Goal: Task Accomplishment & Management: Complete application form

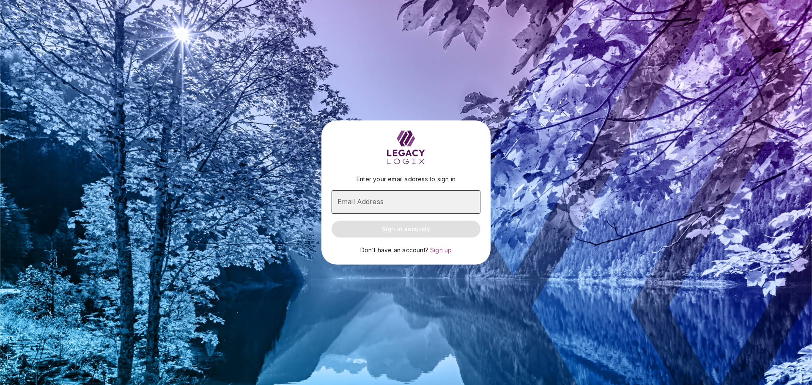
click at [354, 190] on input "Email Address" at bounding box center [406, 202] width 149 height 24
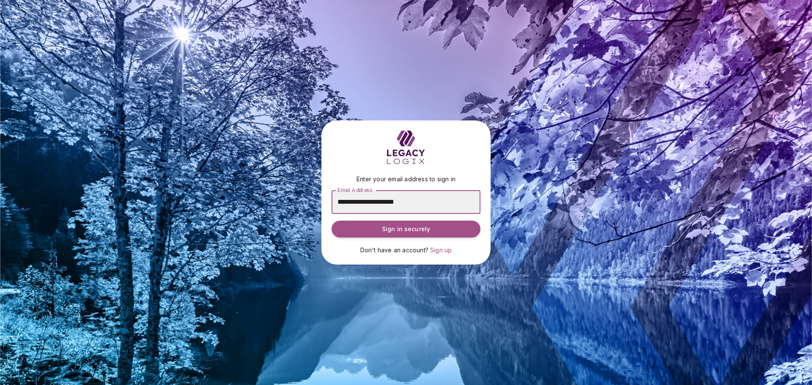
drag, startPoint x: 440, startPoint y: 202, endPoint x: 306, endPoint y: 197, distance: 134.1
click at [306, 197] on div "**********" at bounding box center [406, 192] width 812 height 385
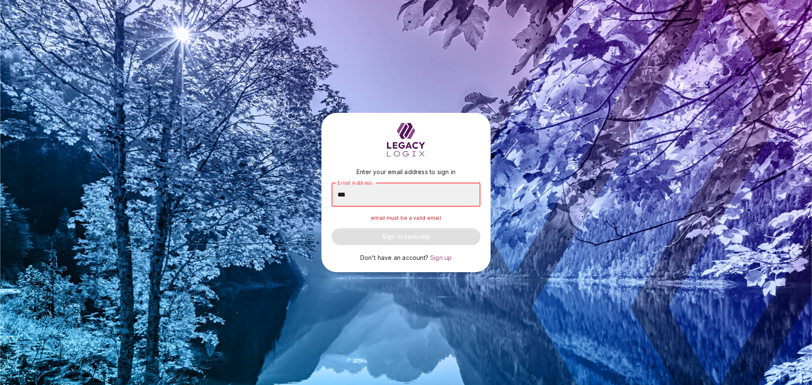
type input "**********"
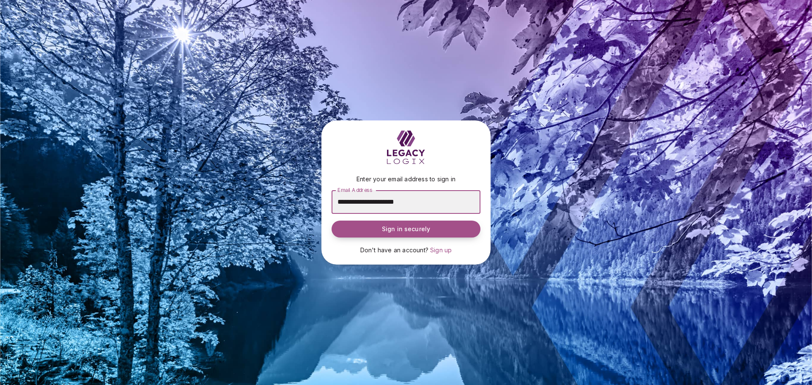
click at [388, 230] on span "Sign in securely" at bounding box center [406, 229] width 48 height 8
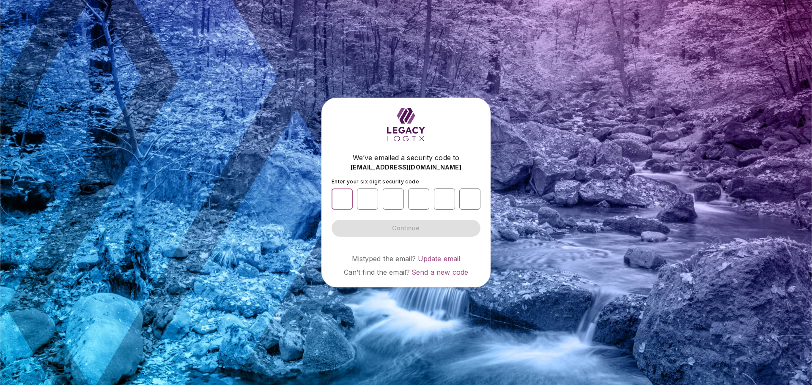
click at [342, 196] on input "number" at bounding box center [342, 199] width 21 height 21
type input "*"
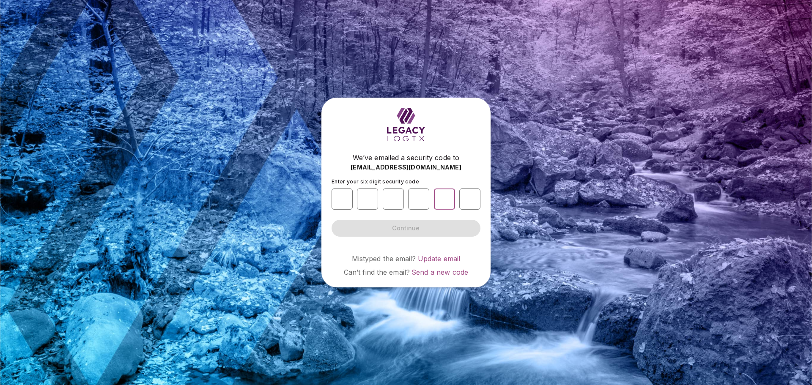
type input "*"
click at [423, 227] on button "Continue" at bounding box center [406, 228] width 149 height 17
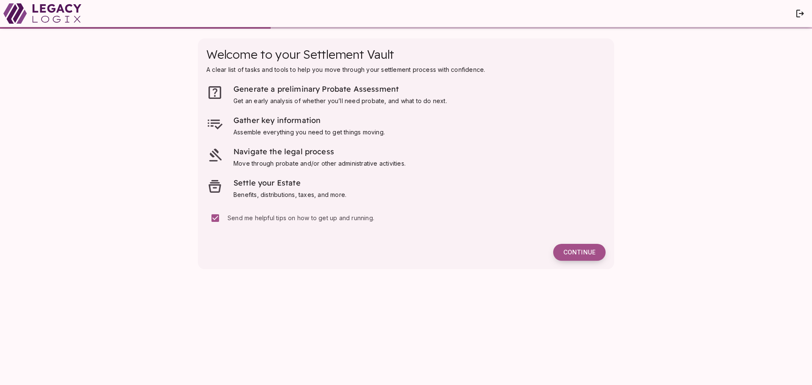
click at [574, 247] on button "Continue" at bounding box center [579, 252] width 52 height 17
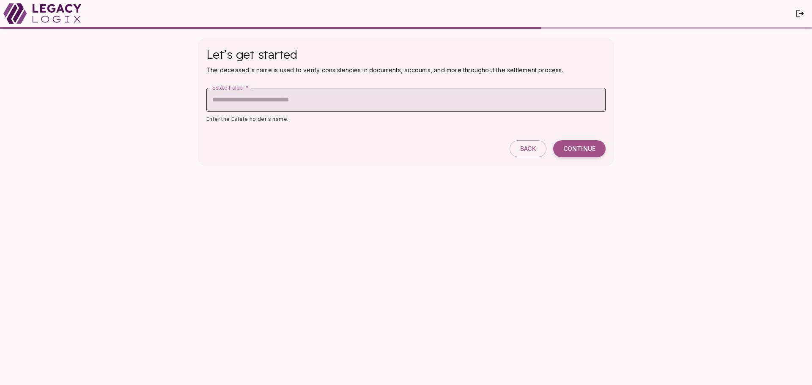
click at [258, 96] on input "Estate holder   *" at bounding box center [405, 100] width 399 height 24
